Goal: Transaction & Acquisition: Subscribe to service/newsletter

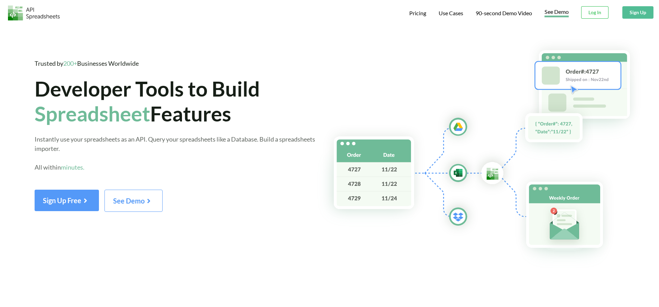
click at [561, 10] on link "See Demo" at bounding box center [556, 12] width 24 height 9
click at [423, 14] on span "Pricing" at bounding box center [417, 14] width 17 height 8
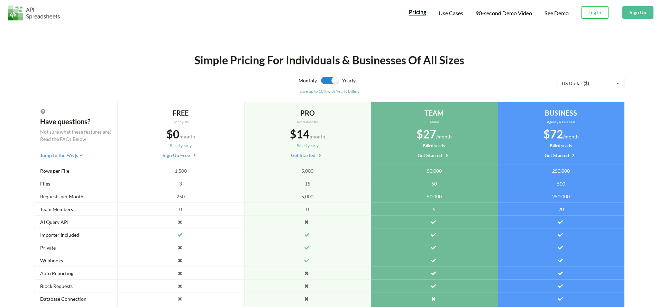
click at [180, 169] on span "1,500" at bounding box center [181, 170] width 12 height 7
click at [182, 182] on div "3" at bounding box center [180, 183] width 127 height 13
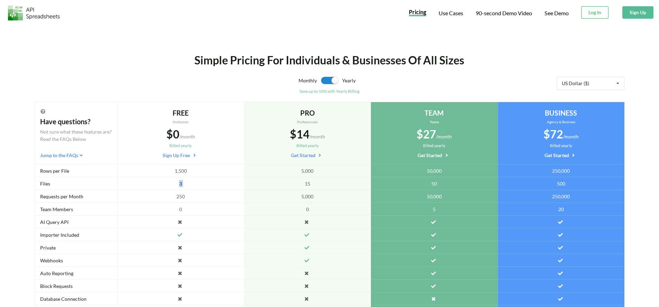
click at [182, 182] on div "3" at bounding box center [180, 183] width 127 height 13
click at [182, 191] on div "250" at bounding box center [180, 196] width 127 height 13
click at [186, 194] on div "250" at bounding box center [180, 196] width 127 height 13
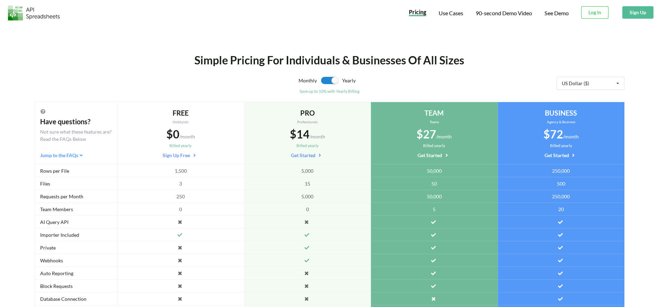
click at [181, 222] on icon at bounding box center [180, 220] width 6 height 5
